Goal: Find specific page/section: Find specific page/section

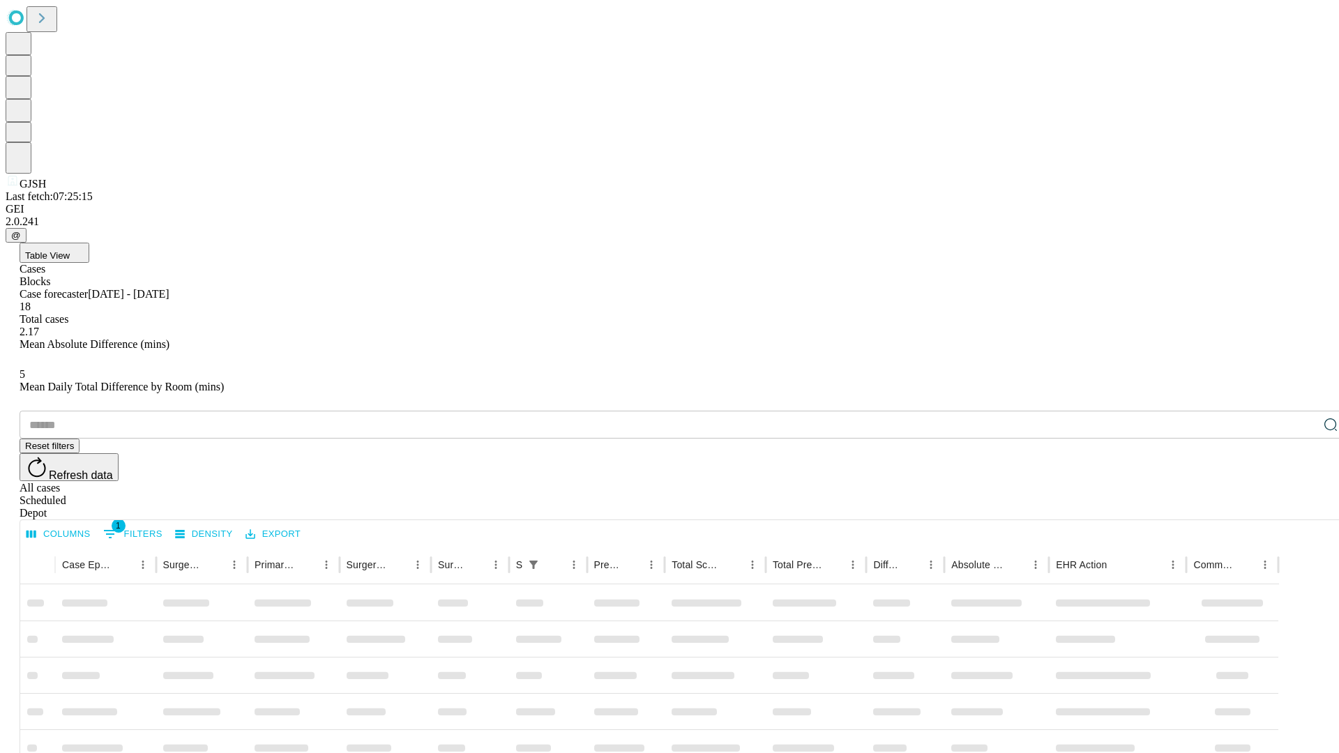
click at [1303, 507] on div "Depot" at bounding box center [684, 513] width 1328 height 13
